Goal: Task Accomplishment & Management: Manage account settings

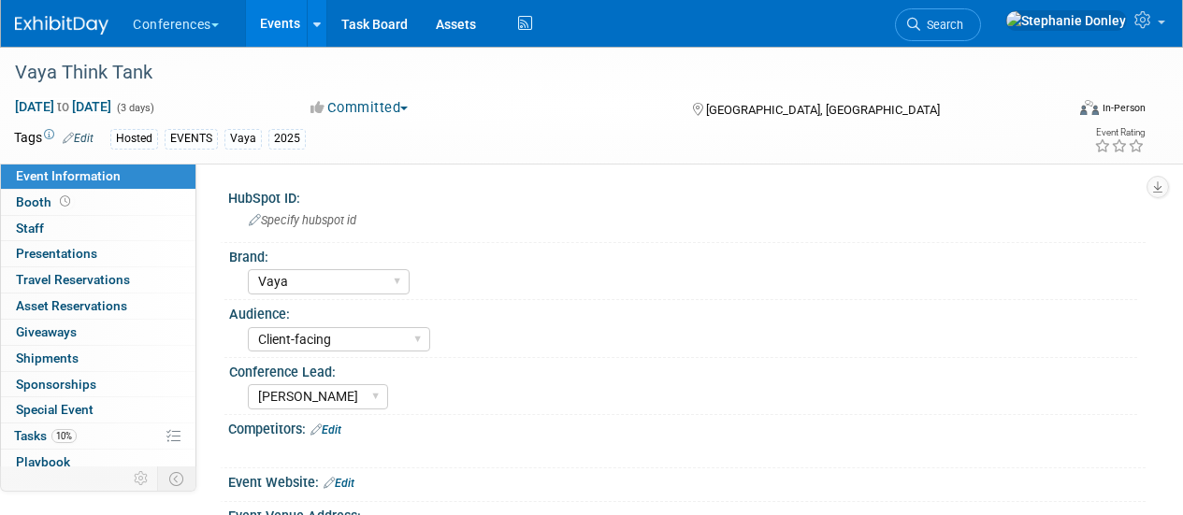
select select "Vaya"
select select "Client-facing"
select select "[PERSON_NAME]"
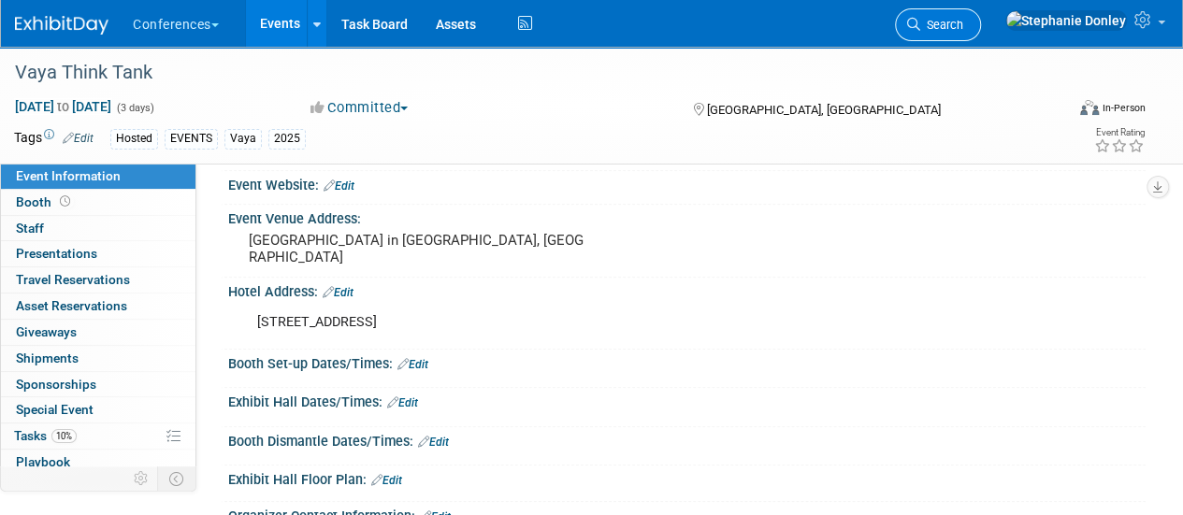
click at [963, 18] on span "Search" at bounding box center [941, 25] width 43 height 14
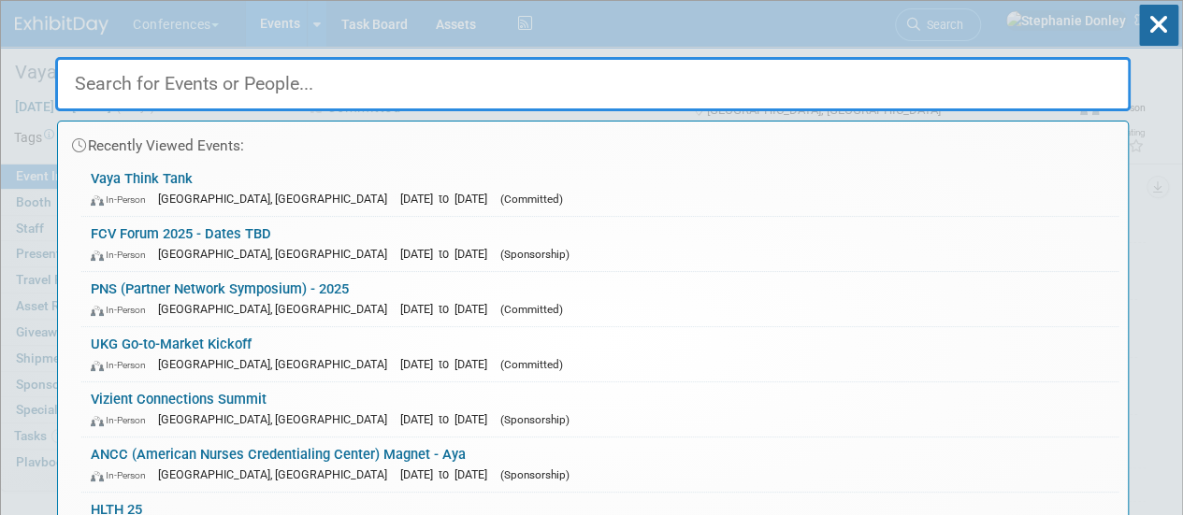
click at [737, 81] on input "text" at bounding box center [593, 84] width 1076 height 54
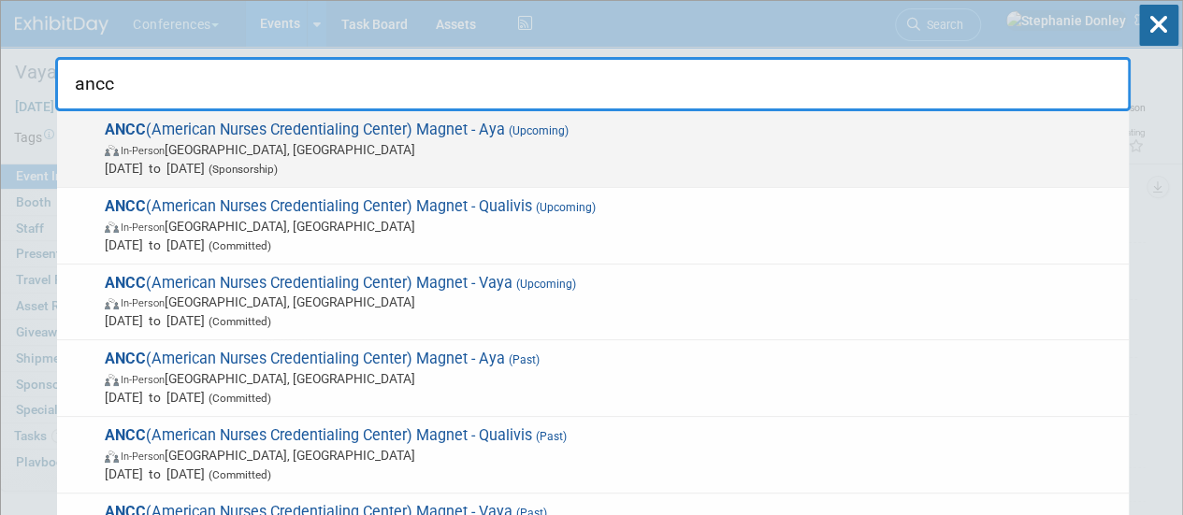
type input "ancc"
click at [256, 160] on span "Oct 8, 2025 to Oct 10, 2025 (Sponsorship)" at bounding box center [612, 168] width 1015 height 19
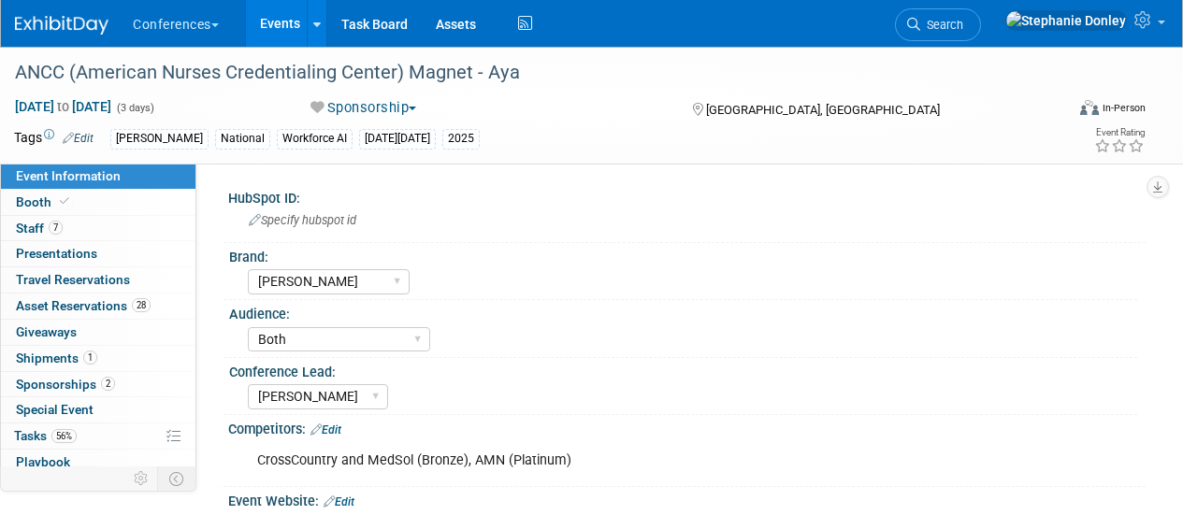
select select "[PERSON_NAME]"
select select "Both"
select select "[PERSON_NAME]"
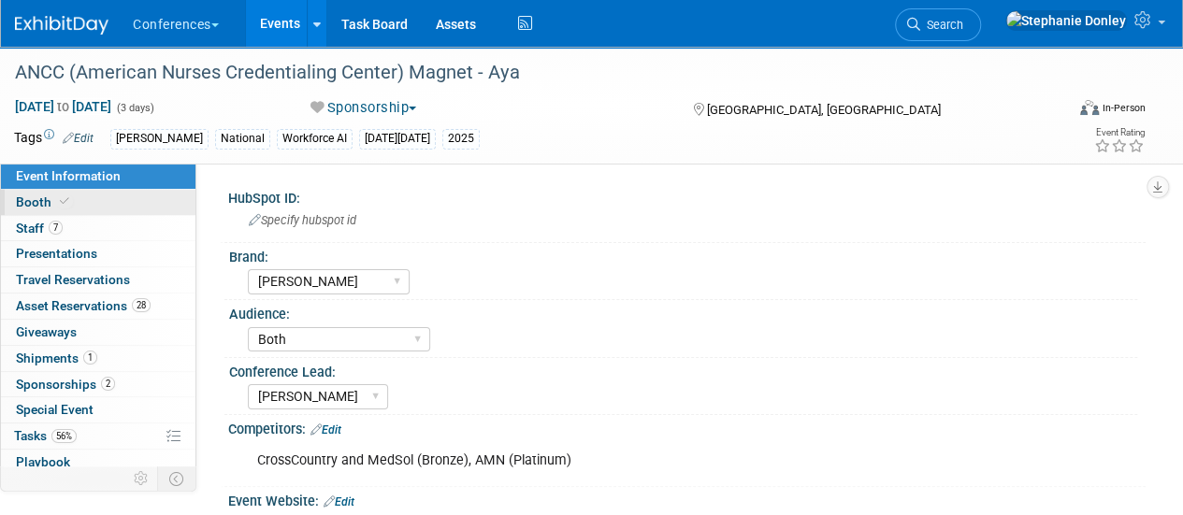
click at [77, 203] on link "Booth" at bounding box center [98, 202] width 195 height 25
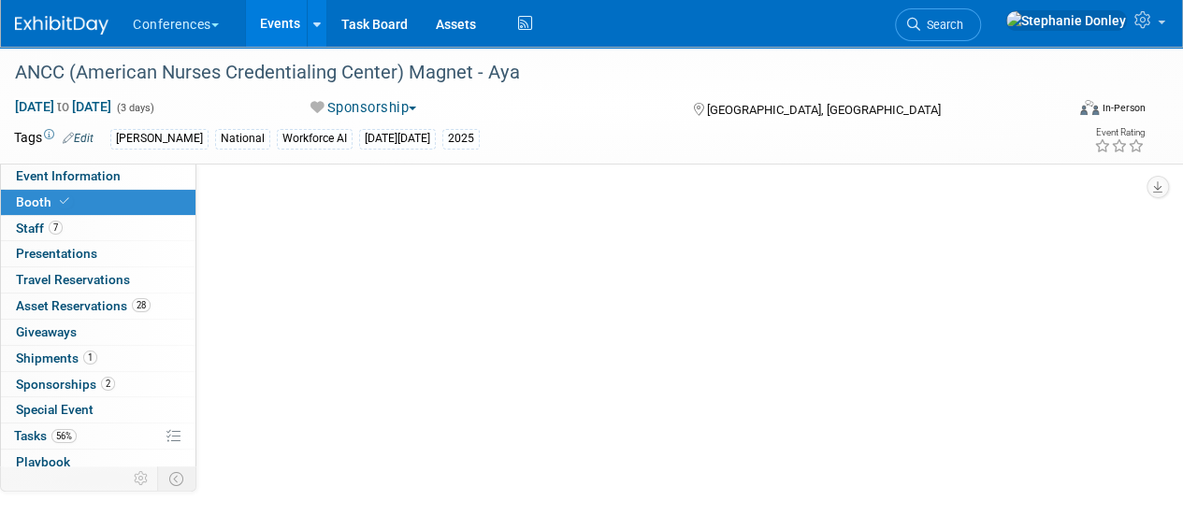
select select "20'x30'"
select select "Yes"
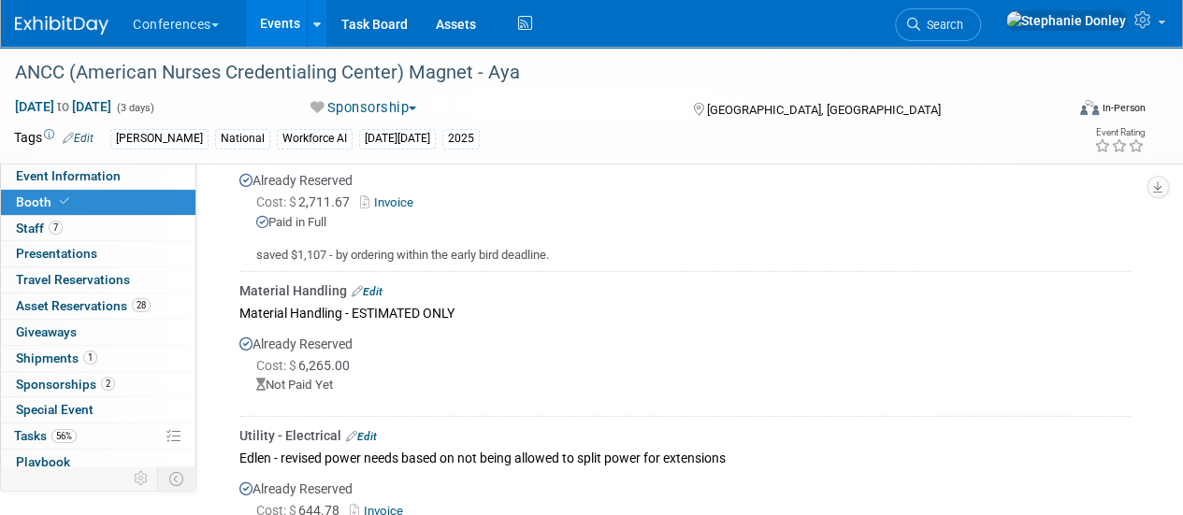
scroll to position [2586, 0]
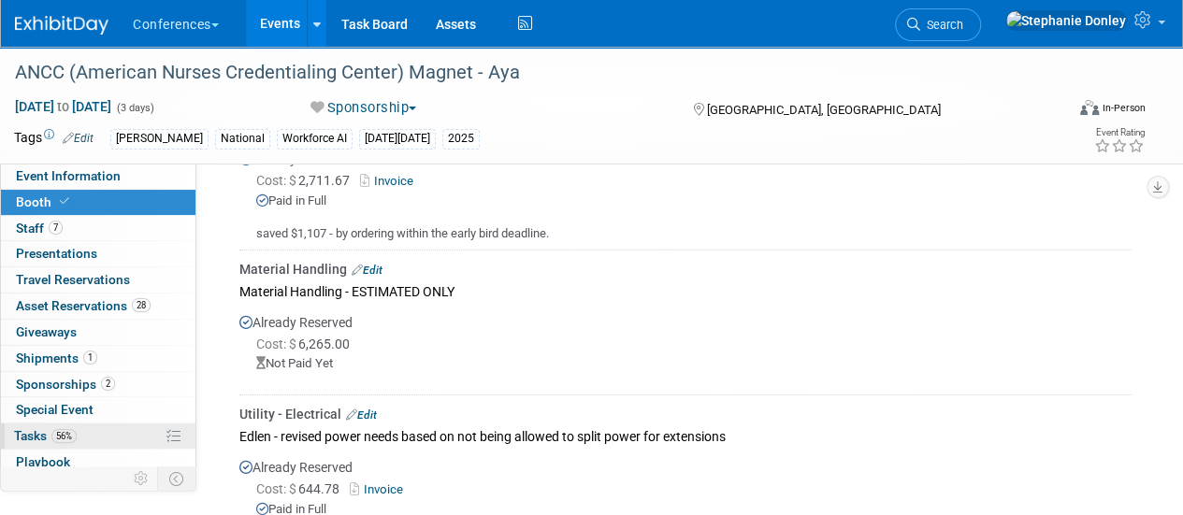
click at [65, 429] on span "56%" at bounding box center [63, 436] width 25 height 14
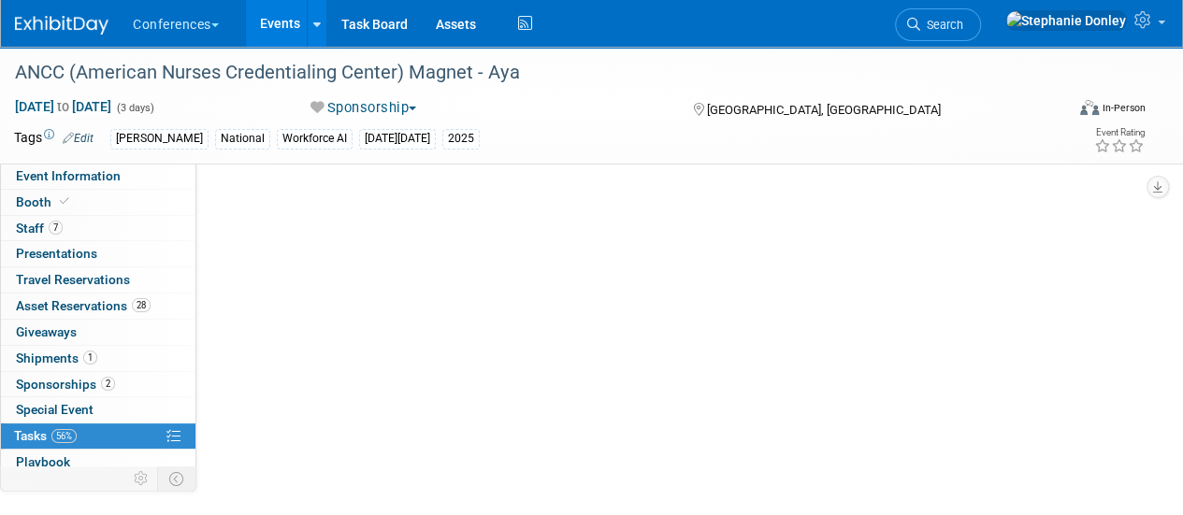
scroll to position [0, 0]
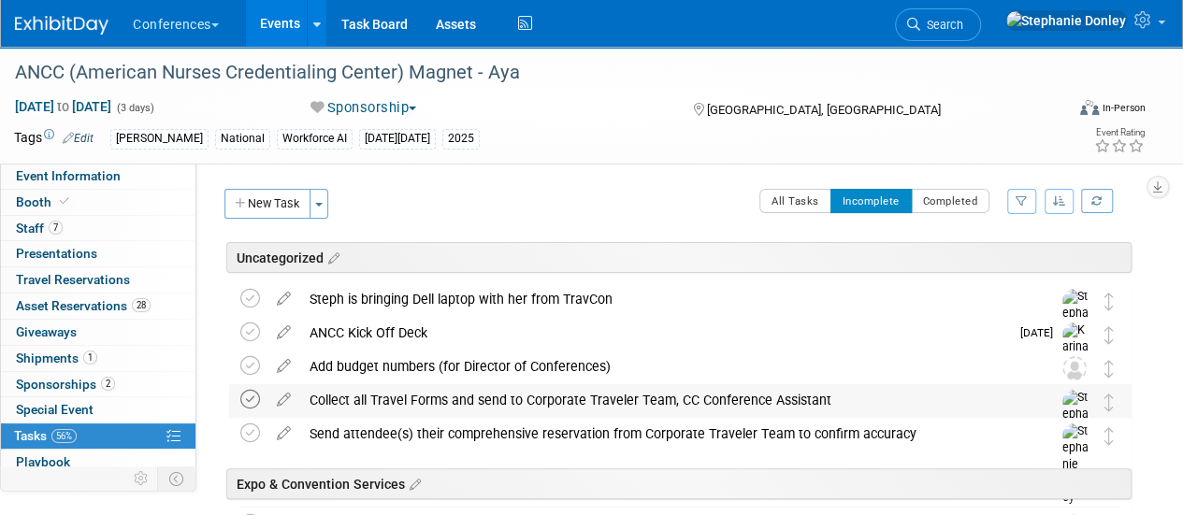
click at [248, 401] on icon at bounding box center [250, 400] width 20 height 20
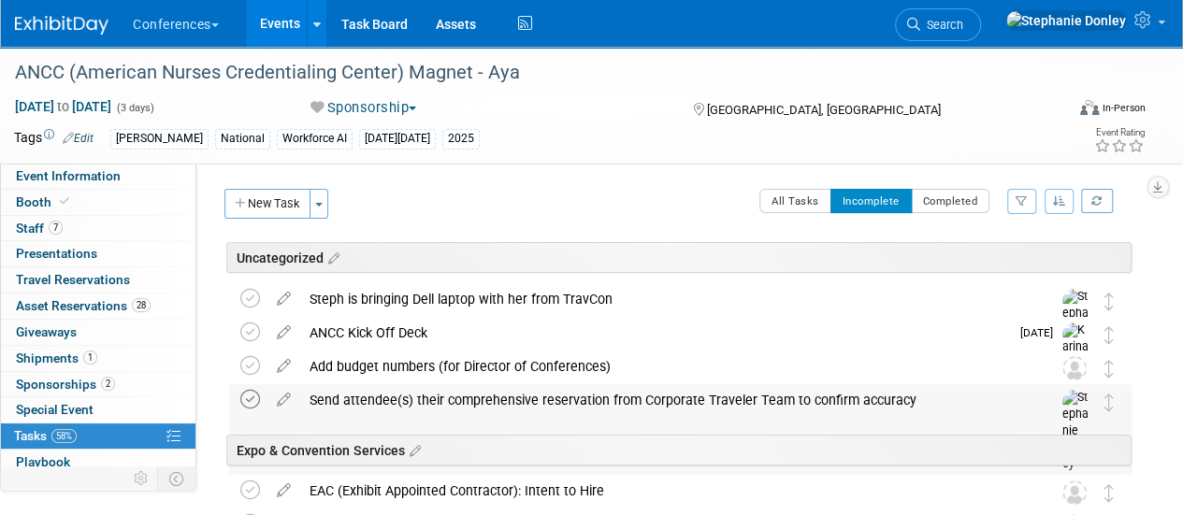
click at [253, 398] on icon at bounding box center [250, 400] width 20 height 20
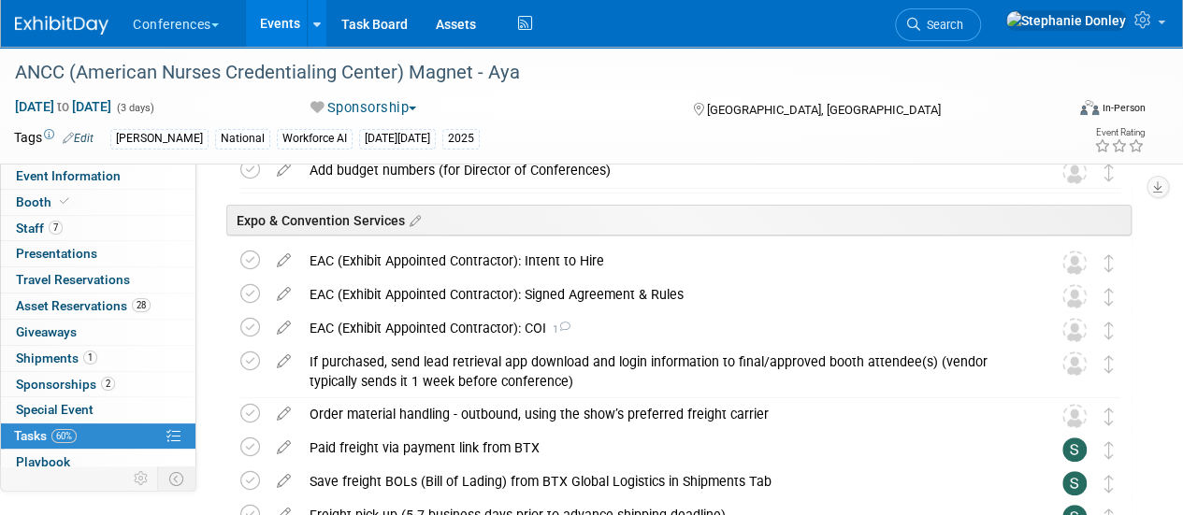
scroll to position [194, 0]
